Goal: Task Accomplishment & Management: Complete application form

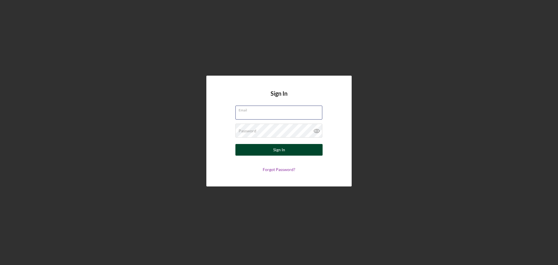
type input "tavonbrooksllc@gmail.com"
click at [263, 150] on button "Sign In" at bounding box center [279, 150] width 87 height 12
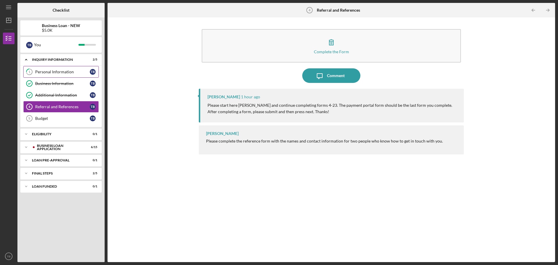
click at [45, 72] on div "Personal Information" at bounding box center [62, 71] width 55 height 5
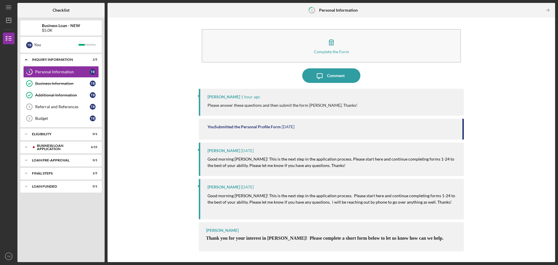
click at [254, 102] on p "Please answer these questions and then submit the form Mr. Brooks. Thanks!" at bounding box center [283, 105] width 150 height 6
click at [56, 83] on div "Business Information" at bounding box center [62, 83] width 55 height 5
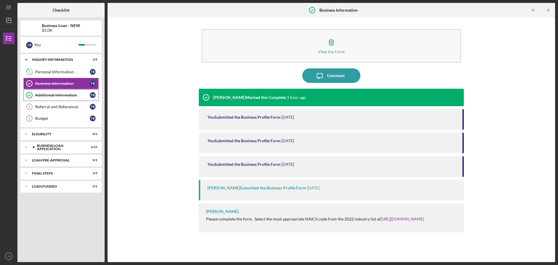
click at [49, 93] on div "Additional Information" at bounding box center [62, 95] width 55 height 5
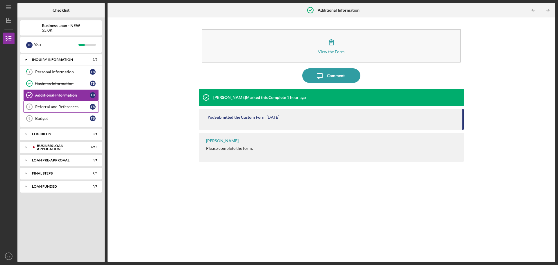
click at [39, 106] on div "Referral and References" at bounding box center [62, 106] width 55 height 5
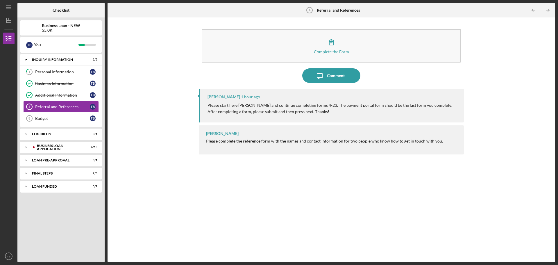
click at [267, 105] on p "Please start here Mr Brooks and continue completing forms 4-23. The payment por…" at bounding box center [333, 108] width 251 height 13
click at [299, 109] on p "Please start here Mr Brooks and continue completing forms 4-23. The payment por…" at bounding box center [333, 108] width 251 height 13
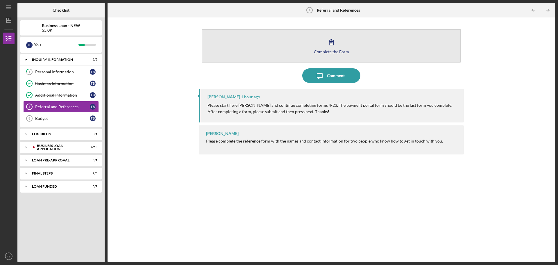
click at [325, 50] on div "Complete the Form" at bounding box center [331, 51] width 35 height 4
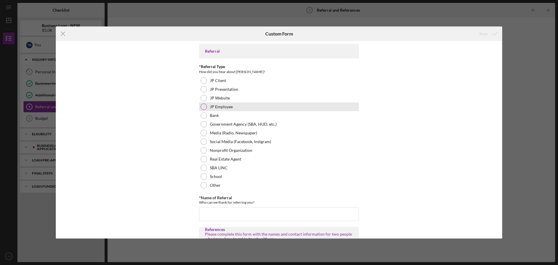
click at [204, 105] on div at bounding box center [204, 107] width 6 height 6
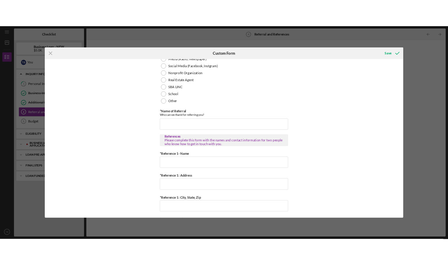
scroll to position [116, 0]
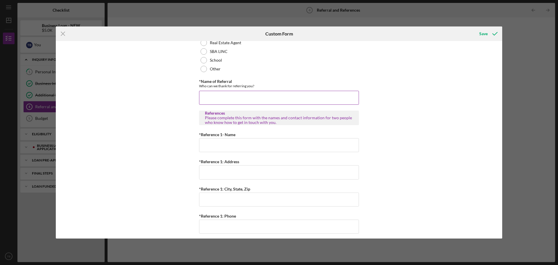
click at [216, 99] on input "*Name of Referral" at bounding box center [279, 98] width 160 height 14
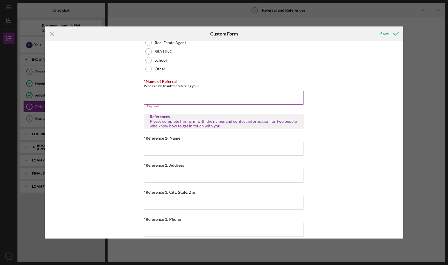
click at [158, 94] on input "*Name of Referral" at bounding box center [224, 98] width 160 height 14
paste input "Galen Gondolfi"
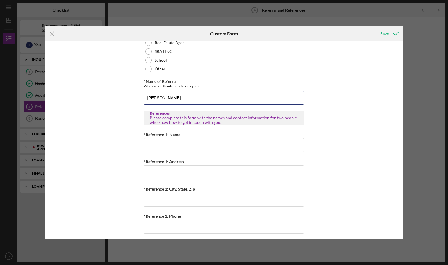
type input "Galen Gondolfi"
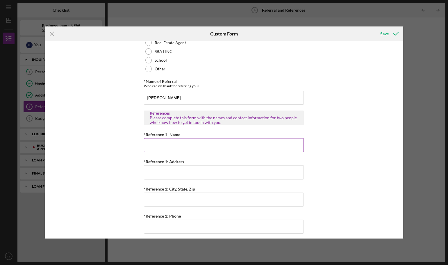
click at [161, 145] on input "*Reference 1- Name" at bounding box center [224, 145] width 160 height 14
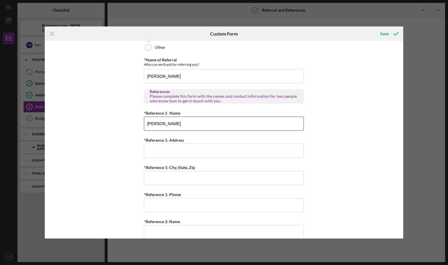
scroll to position [174, 0]
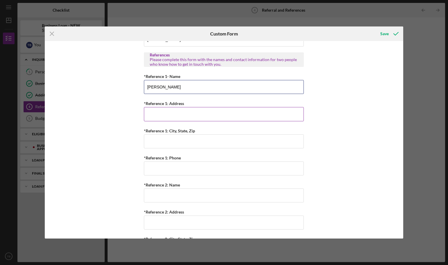
type input "David Hill"
click at [168, 117] on input "*Reference 1: Address" at bounding box center [224, 114] width 160 height 14
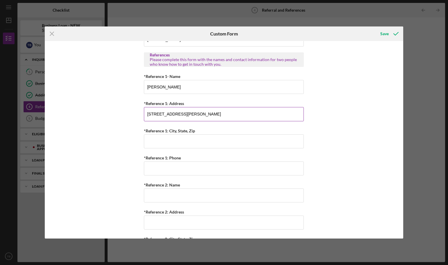
type input "1049 Veronica Ave"
type input "Saint Louis, MO. 63147"
click at [174, 171] on input "*Reference 1: Phone" at bounding box center [224, 168] width 160 height 14
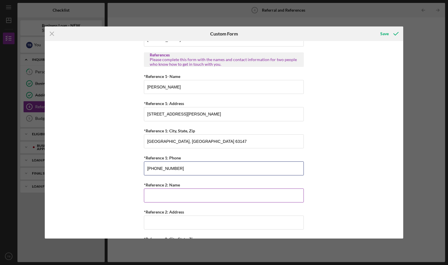
type input "(314) 267-8576"
click at [176, 197] on input "*Reference 2: Name" at bounding box center [224, 195] width 160 height 14
type input "Linda Brooks"
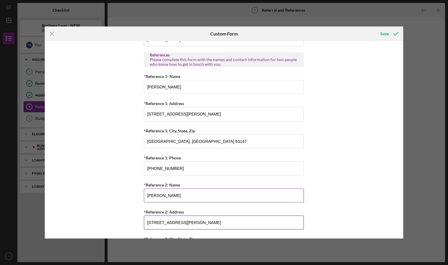
type input "2721 Uhler Ave"
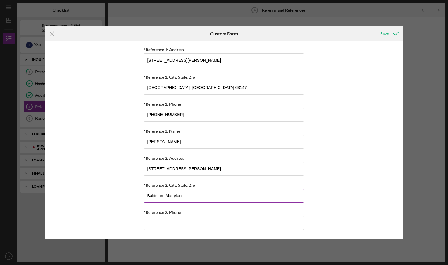
click at [174, 197] on input "Baltimore Marryland" at bounding box center [224, 196] width 160 height 14
type input "Baltimore MD, 21215"
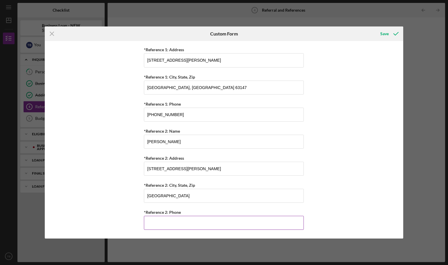
click at [160, 220] on input "*Reference 2: Phone" at bounding box center [224, 223] width 160 height 14
type input "(2##) ###-####"
type input "(551) 340-0592"
click at [383, 33] on div "Save" at bounding box center [384, 34] width 8 height 12
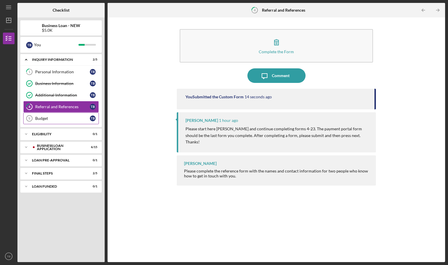
click at [44, 116] on div "Budget" at bounding box center [62, 118] width 55 height 5
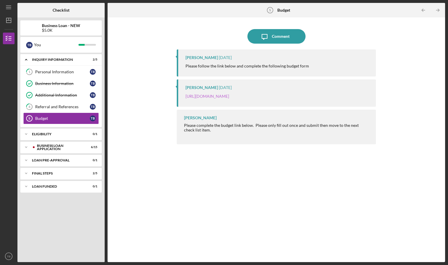
click at [229, 95] on link "[URL][DOMAIN_NAME]" at bounding box center [207, 96] width 44 height 5
click at [38, 131] on div "Icon/Expander ELIGIBILITY 0 / 1" at bounding box center [60, 134] width 81 height 12
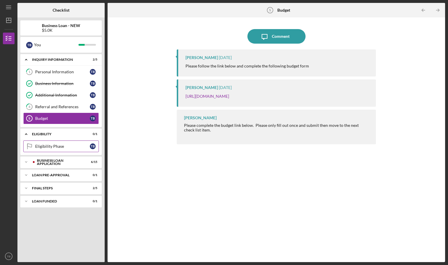
click at [45, 145] on div "Eligibility Phase" at bounding box center [62, 146] width 55 height 5
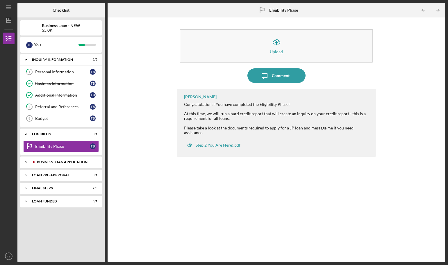
click at [43, 160] on div "BUSINESS LOAN APPLICATION" at bounding box center [66, 161] width 58 height 3
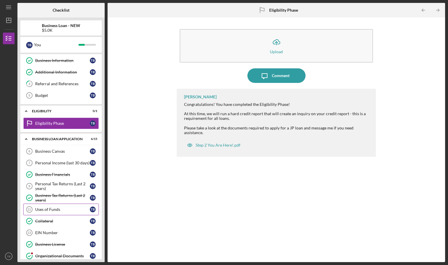
scroll to position [58, 0]
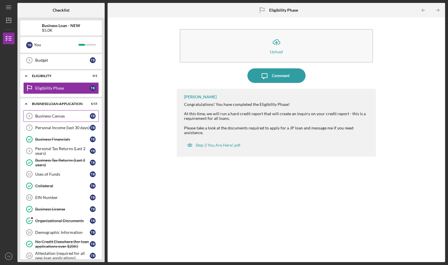
click at [53, 115] on div "Business Canvas" at bounding box center [62, 116] width 55 height 5
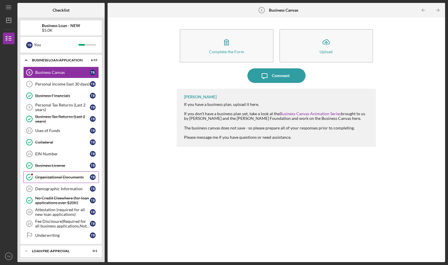
scroll to position [42, 0]
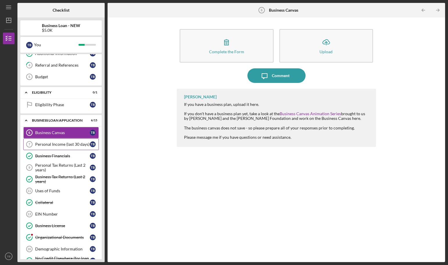
click at [45, 142] on div "Personal Income (last 30 days)" at bounding box center [62, 144] width 55 height 5
